Goal: Check status: Check status

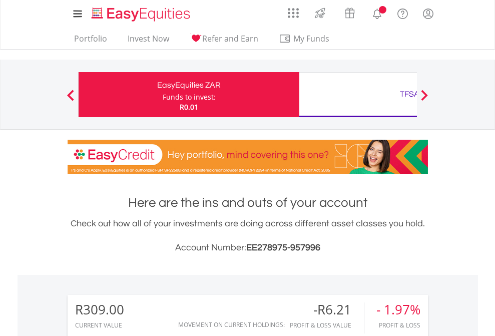
scroll to position [96, 157]
click at [163, 95] on div "Funds to invest:" at bounding box center [189, 97] width 53 height 10
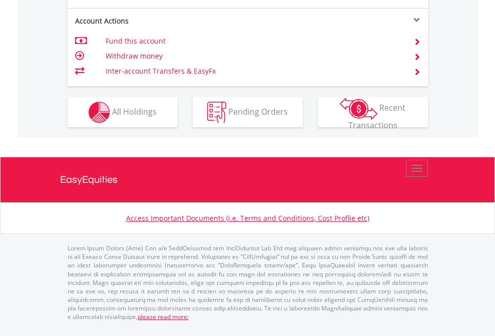
scroll to position [940, 0]
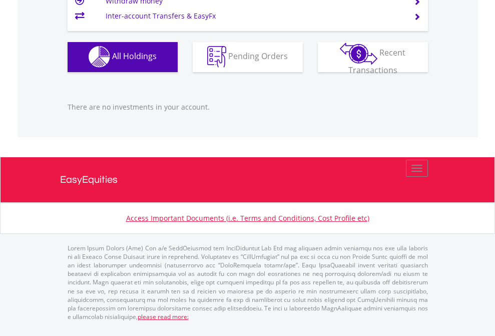
scroll to position [96, 157]
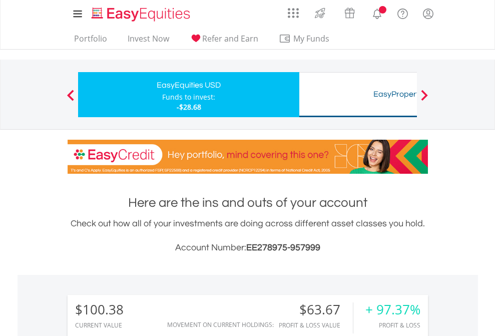
scroll to position [96, 157]
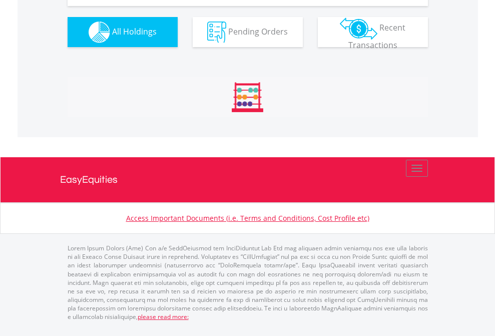
scroll to position [1114, 0]
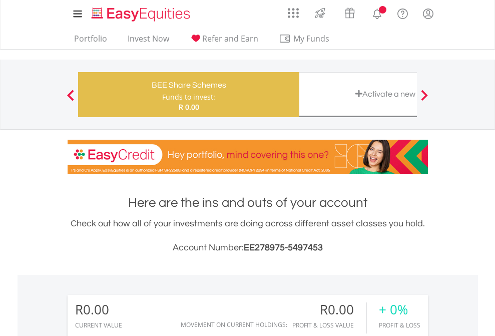
scroll to position [96, 157]
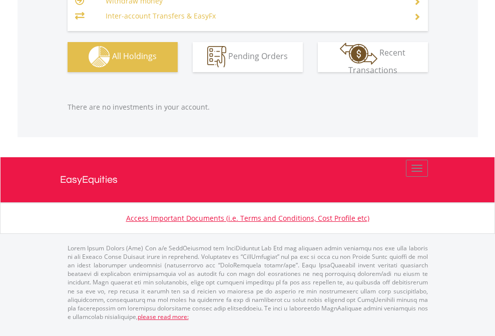
scroll to position [992, 0]
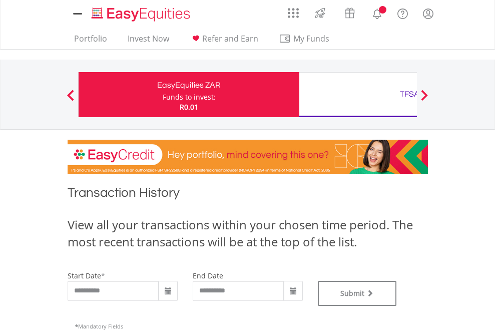
type input "**********"
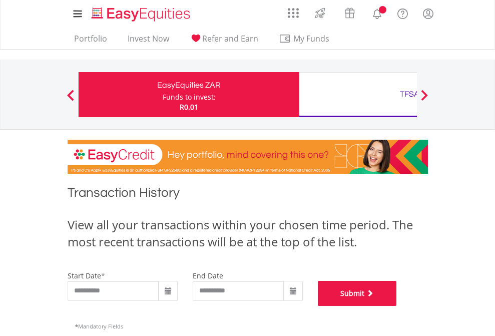
click at [397, 306] on button "Submit" at bounding box center [357, 293] width 79 height 25
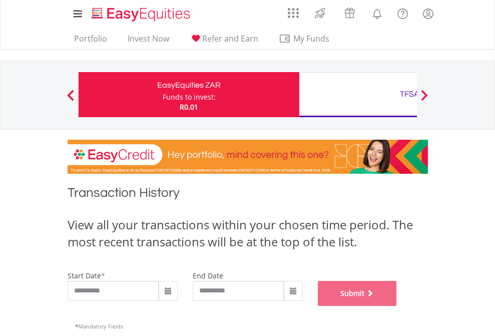
scroll to position [406, 0]
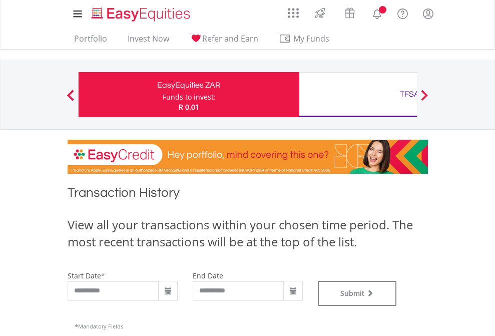
click at [358, 95] on div "TFSA" at bounding box center [410, 94] width 209 height 14
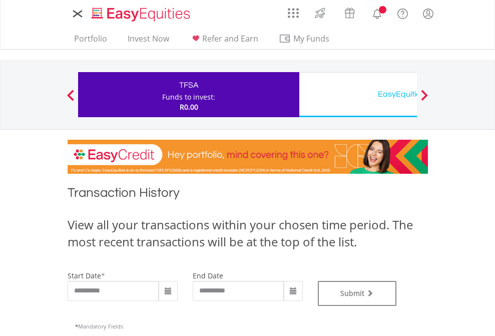
type input "**********"
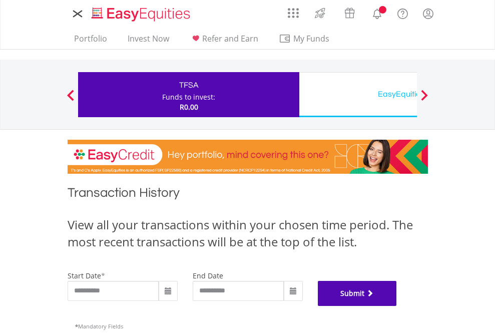
click at [397, 306] on button "Submit" at bounding box center [357, 293] width 79 height 25
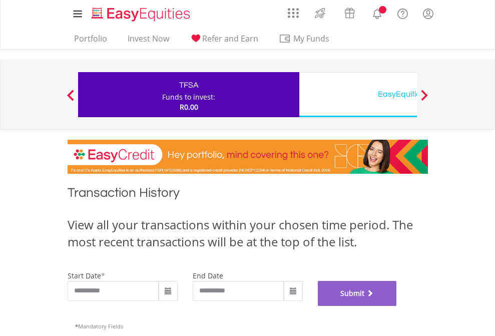
scroll to position [406, 0]
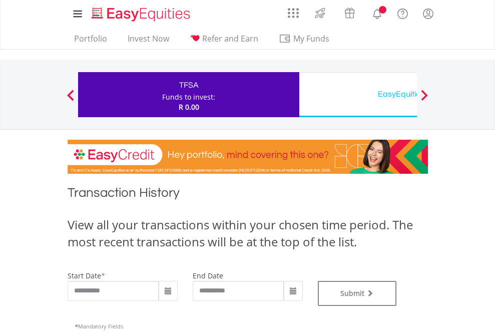
click at [358, 95] on div "EasyEquities USD" at bounding box center [410, 94] width 209 height 14
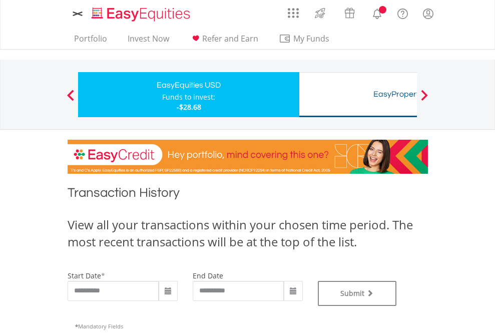
type input "**********"
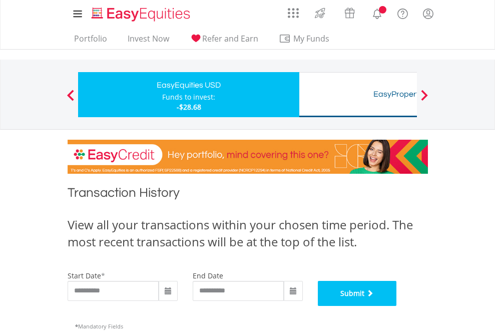
click at [397, 306] on button "Submit" at bounding box center [357, 293] width 79 height 25
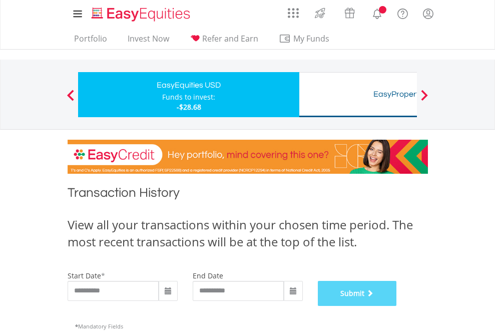
scroll to position [406, 0]
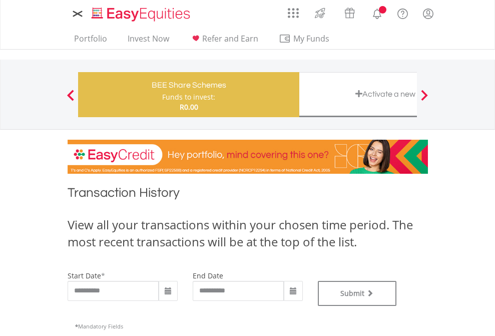
type input "**********"
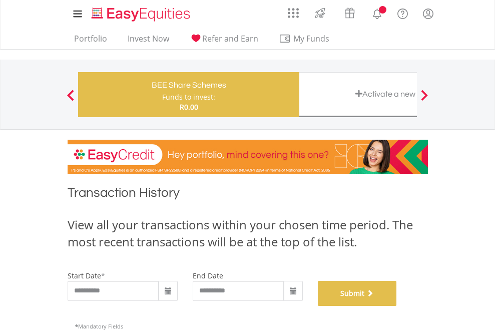
click at [397, 306] on button "Submit" at bounding box center [357, 293] width 79 height 25
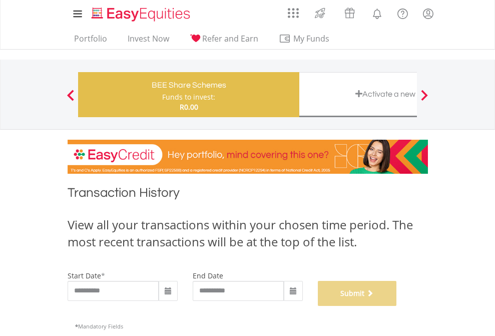
scroll to position [406, 0]
